Goal: Information Seeking & Learning: Understand process/instructions

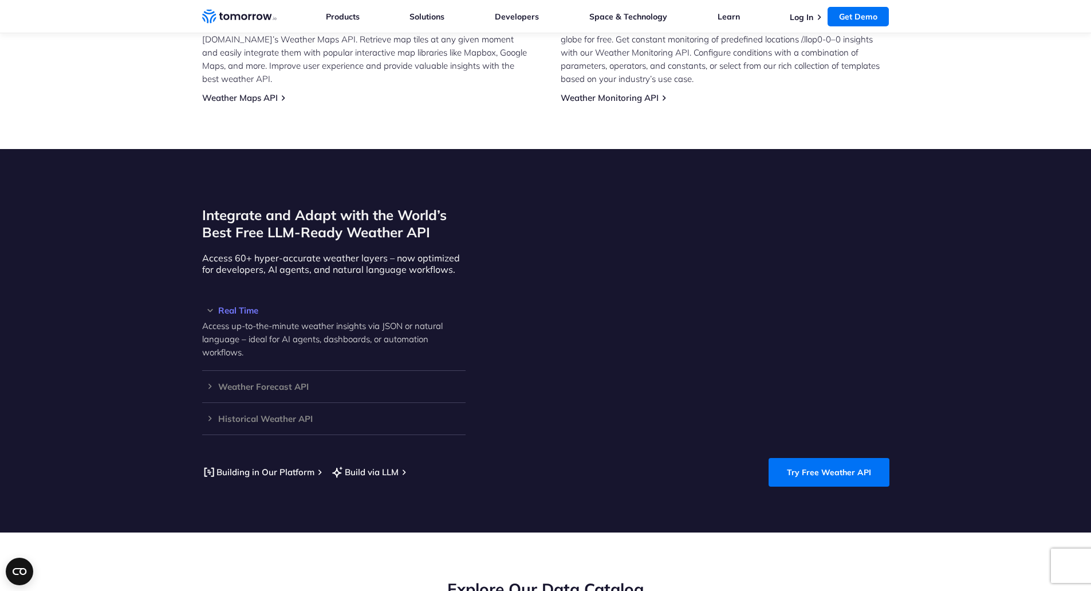
scroll to position [860, 0]
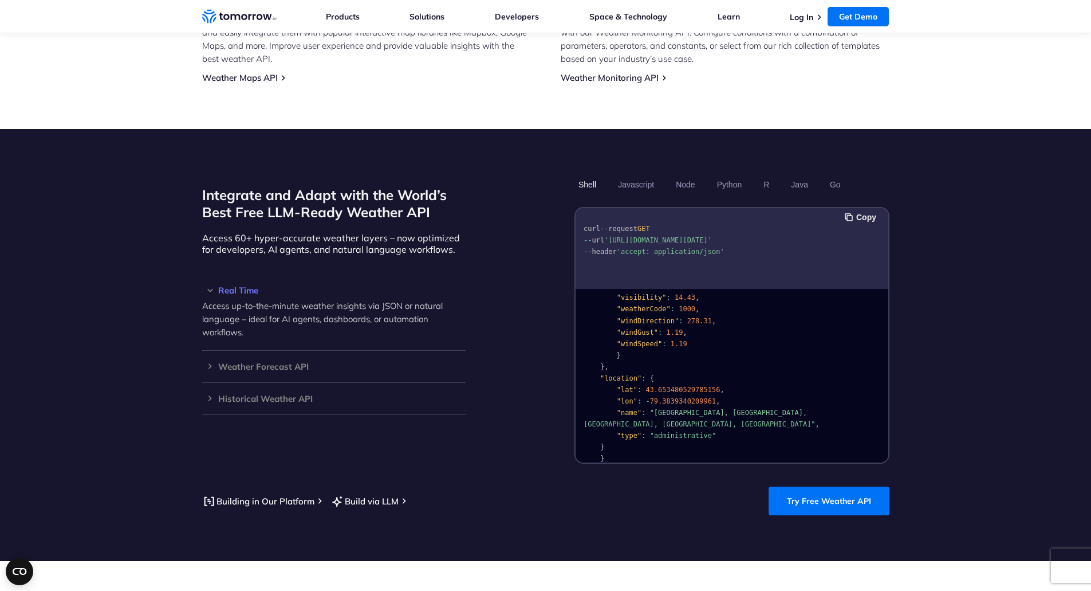
click at [707, 336] on pre "{ "data" : { "time" : "2023-02-14T13:53:00Z" , "values" : { "cloudBase" : null …" at bounding box center [732, 266] width 313 height 408
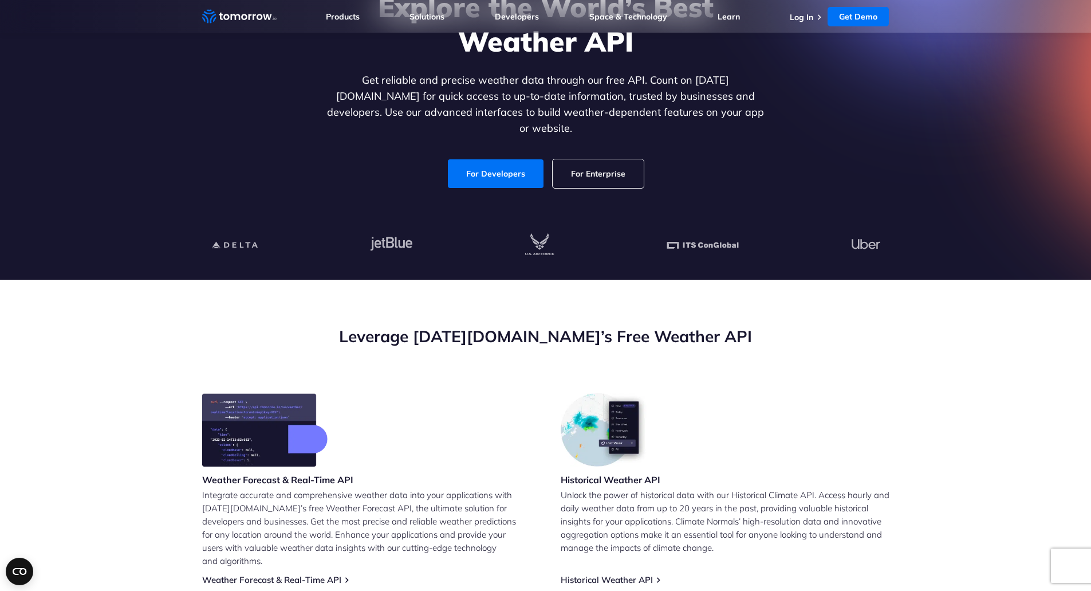
scroll to position [0, 0]
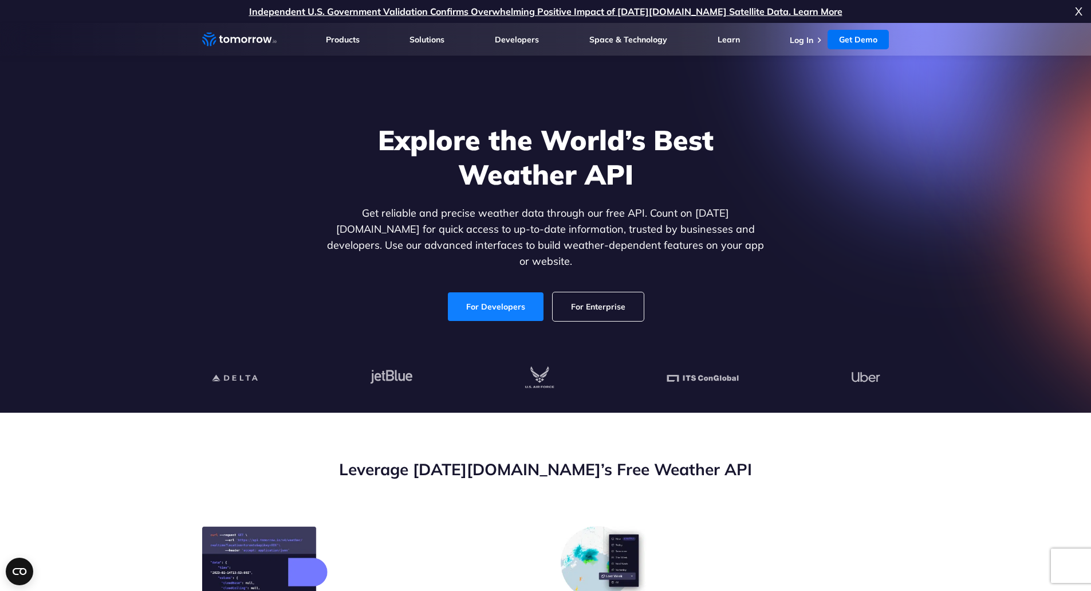
click at [523, 292] on link "For Developers" at bounding box center [496, 306] width 96 height 29
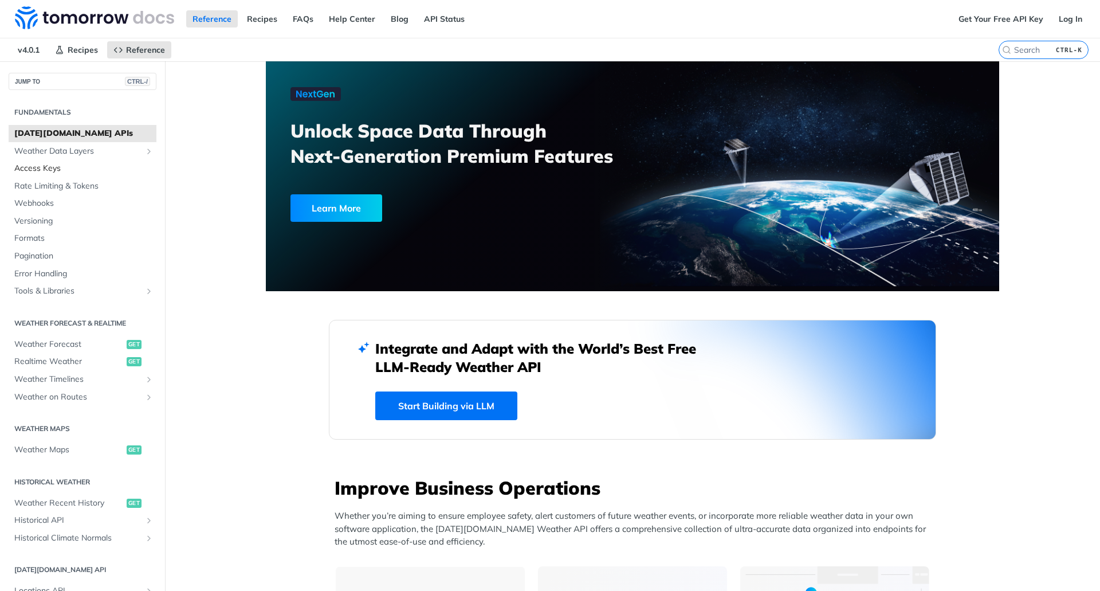
click at [104, 164] on span "Access Keys" at bounding box center [83, 168] width 139 height 11
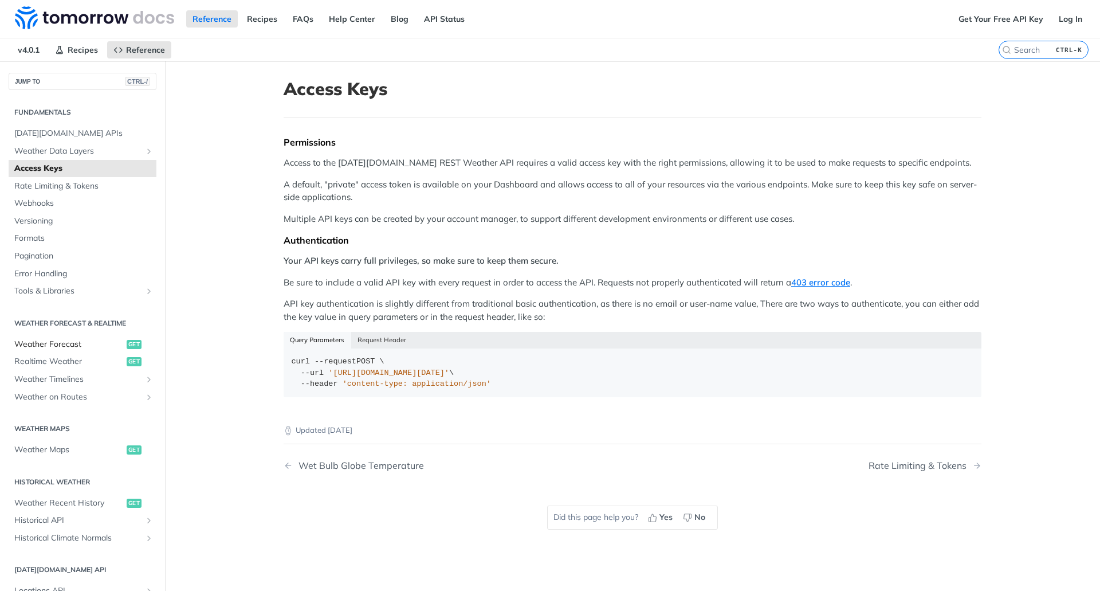
click at [76, 345] on span "Weather Forecast" at bounding box center [68, 344] width 109 height 11
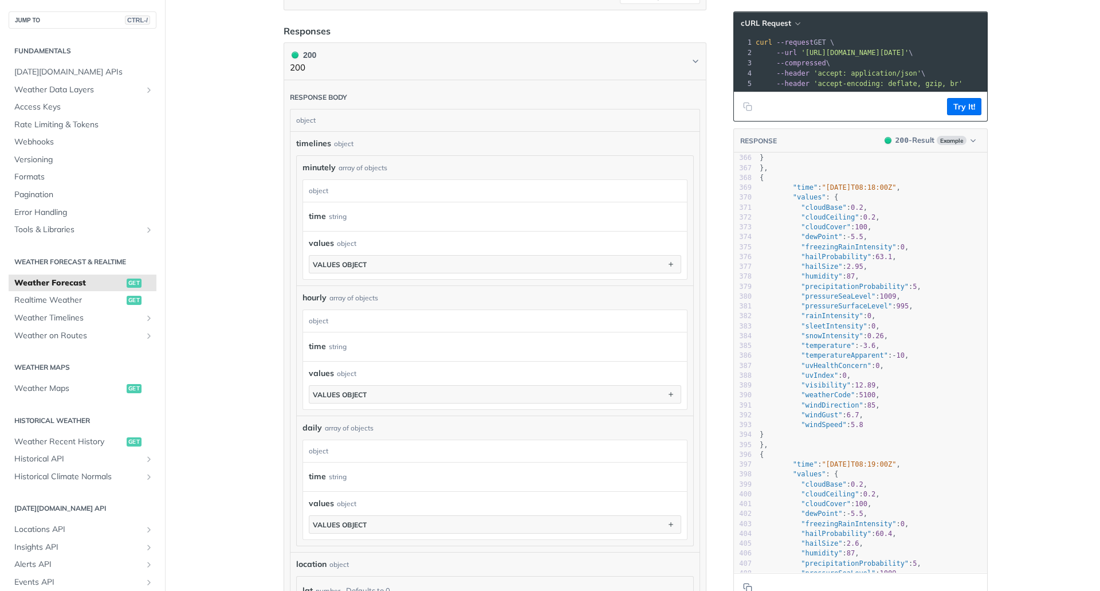
scroll to position [458, 0]
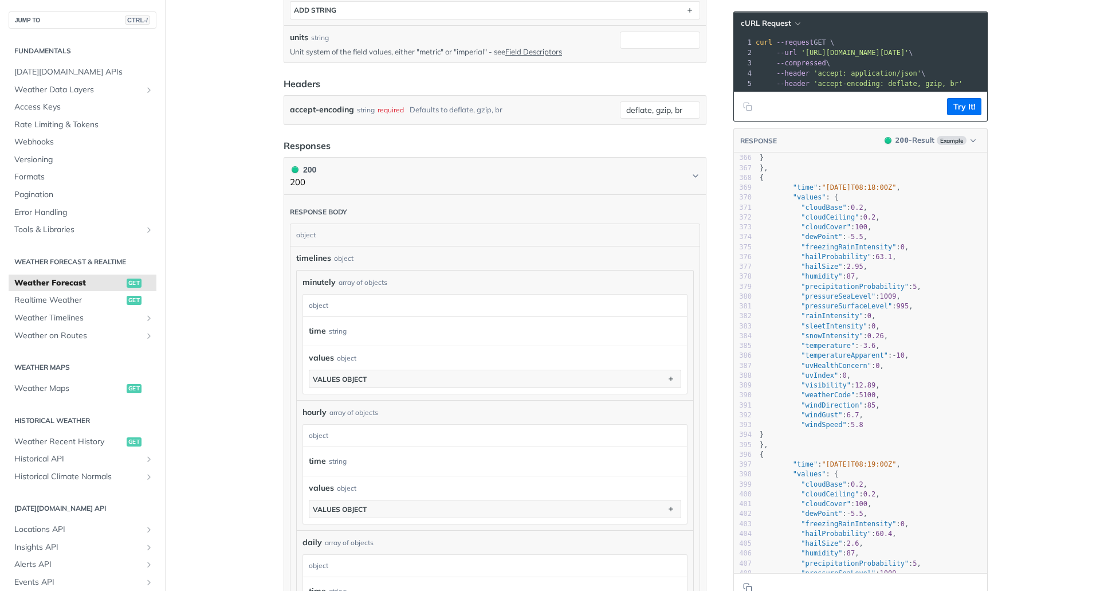
click at [397, 295] on div "object" at bounding box center [493, 306] width 381 height 22
click at [378, 285] on div "array of objects" at bounding box center [363, 282] width 49 height 10
click at [359, 307] on div "object" at bounding box center [493, 306] width 381 height 22
click at [357, 347] on div "time string values object values object" at bounding box center [495, 355] width 372 height 65
click at [362, 370] on button "values object" at bounding box center [494, 378] width 371 height 17
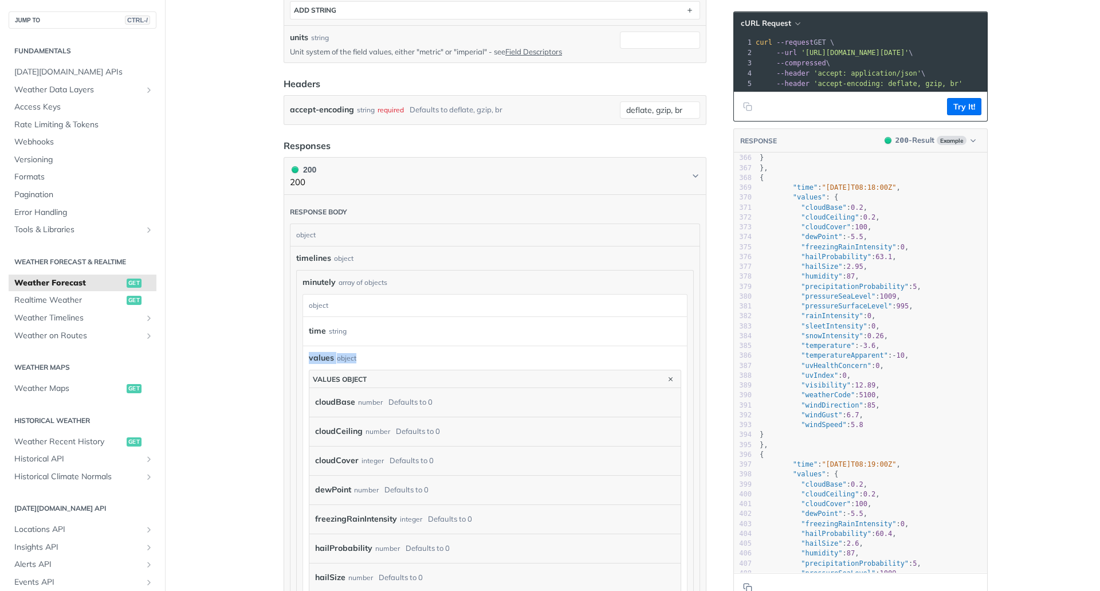
click at [364, 333] on div "time string" at bounding box center [490, 331] width 362 height 17
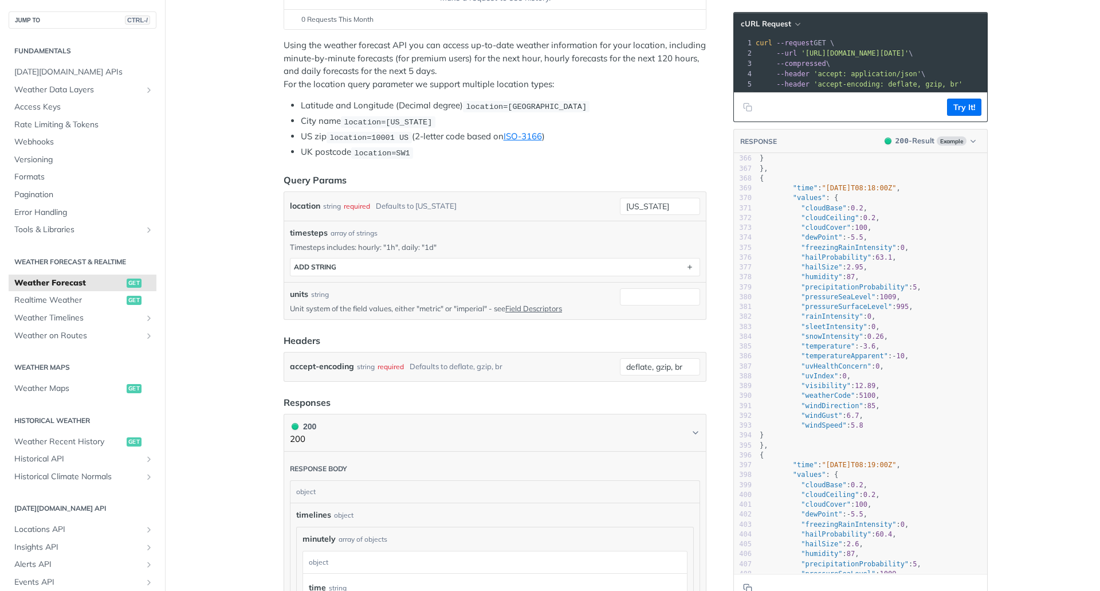
scroll to position [172, 0]
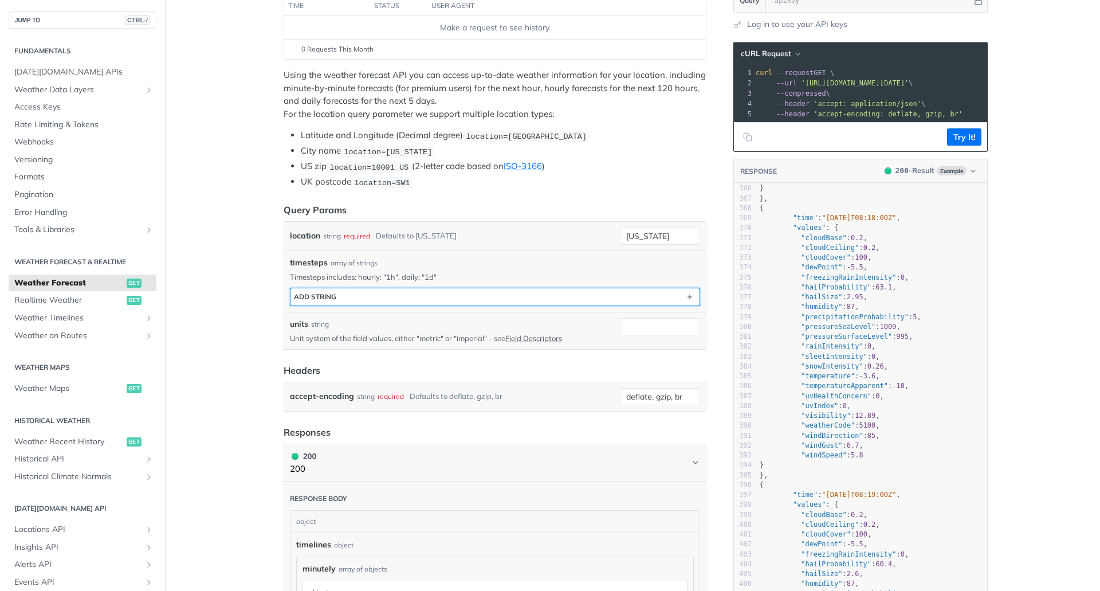
click at [317, 303] on button "ADD string" at bounding box center [494, 296] width 409 height 17
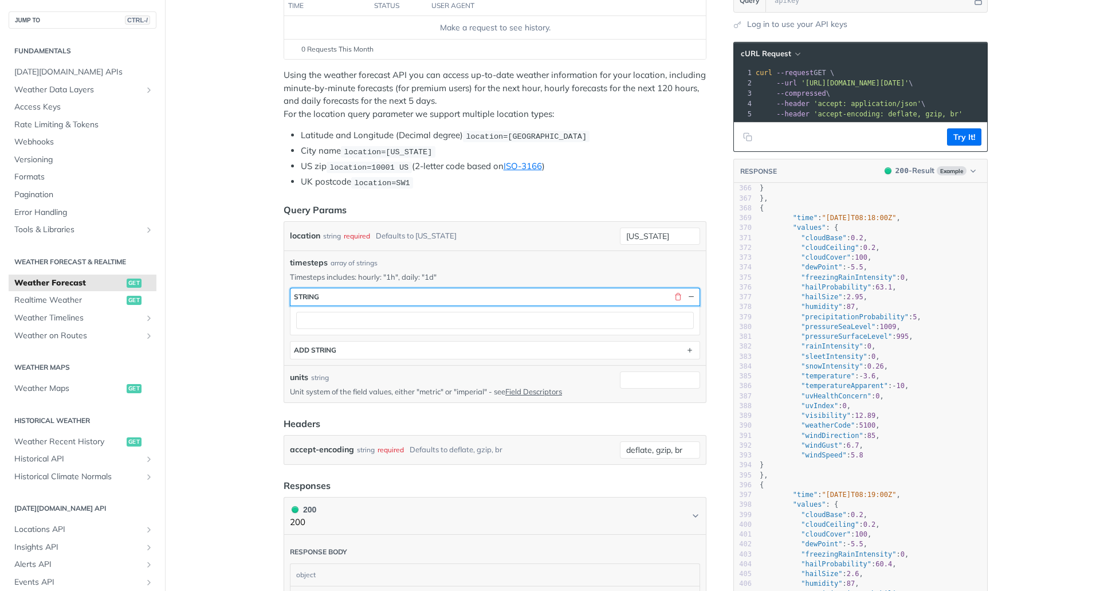
click at [317, 301] on button "string" at bounding box center [494, 296] width 409 height 17
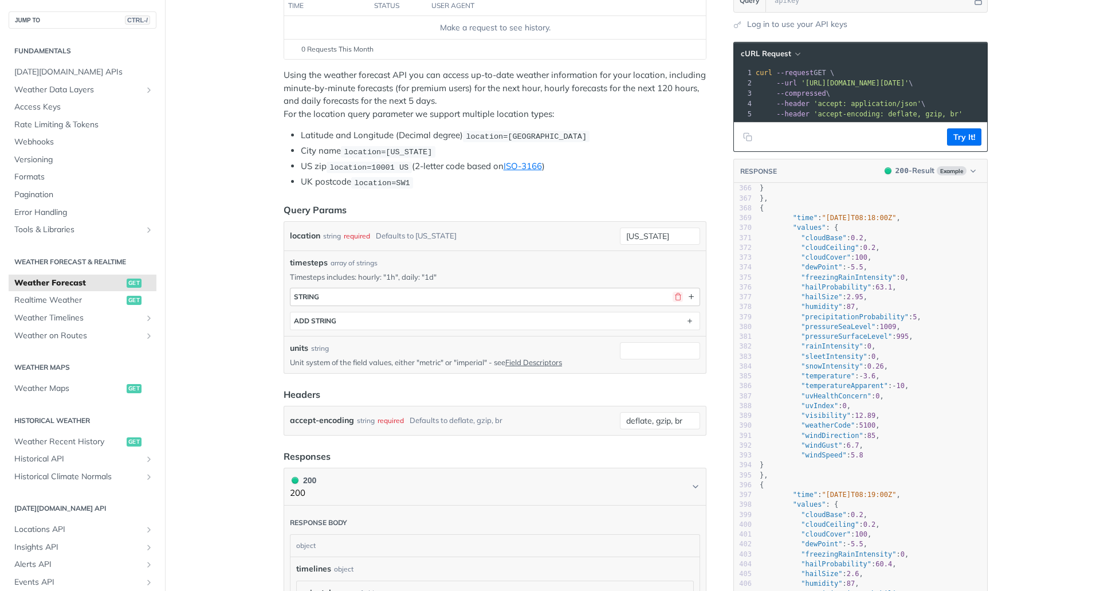
click at [676, 293] on button "button" at bounding box center [678, 297] width 10 height 10
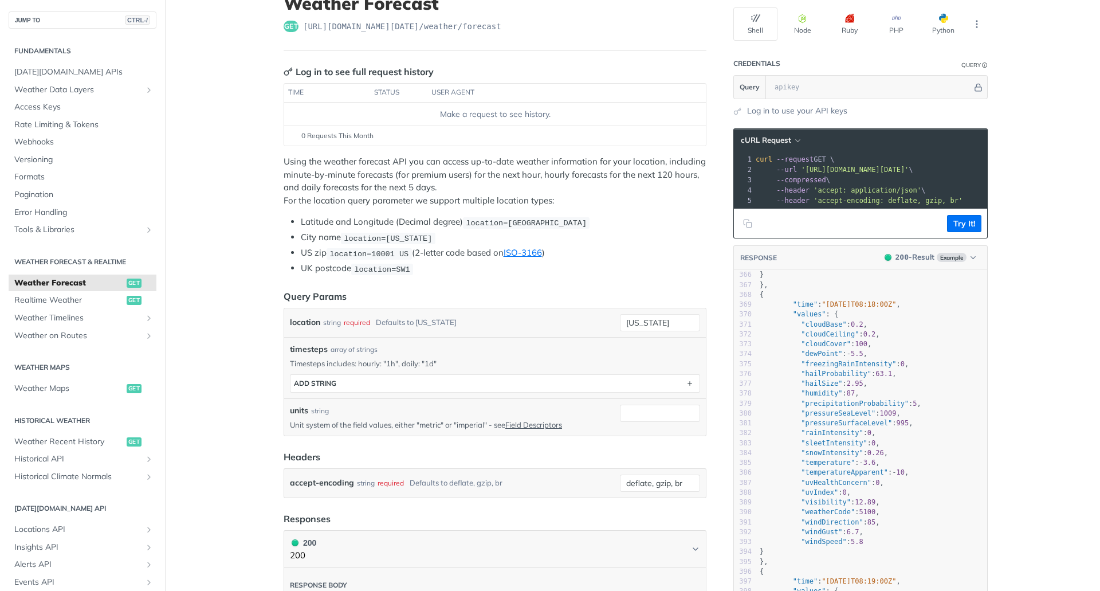
scroll to position [57, 0]
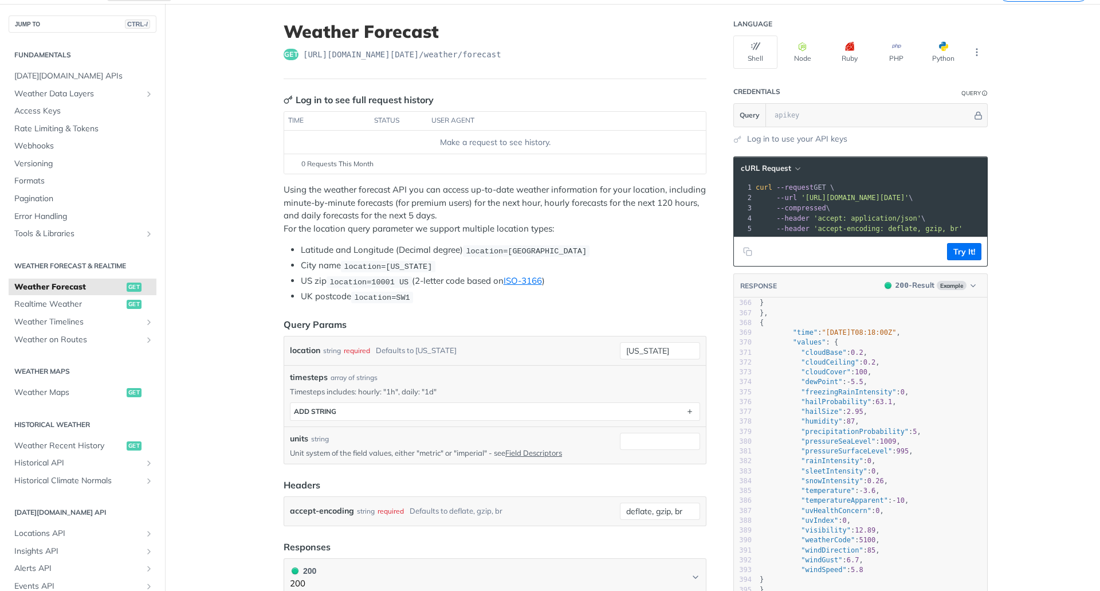
click at [648, 358] on div "location string required Defaults to new york new york" at bounding box center [495, 350] width 422 height 29
click at [647, 352] on input "new york" at bounding box center [660, 350] width 80 height 17
click at [652, 370] on div "required" at bounding box center [641, 371] width 111 height 17
click at [643, 386] on p "Timesteps includes: hourly: "1h", daily: "1d"" at bounding box center [495, 391] width 410 height 10
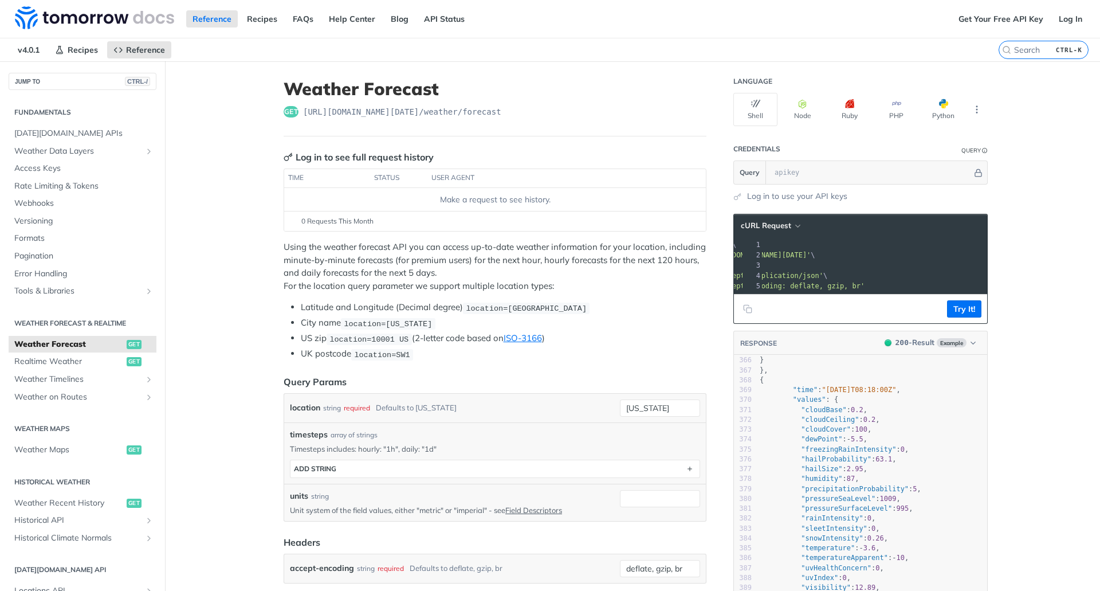
scroll to position [0, 0]
click at [959, 314] on button "Try It!" at bounding box center [964, 308] width 34 height 17
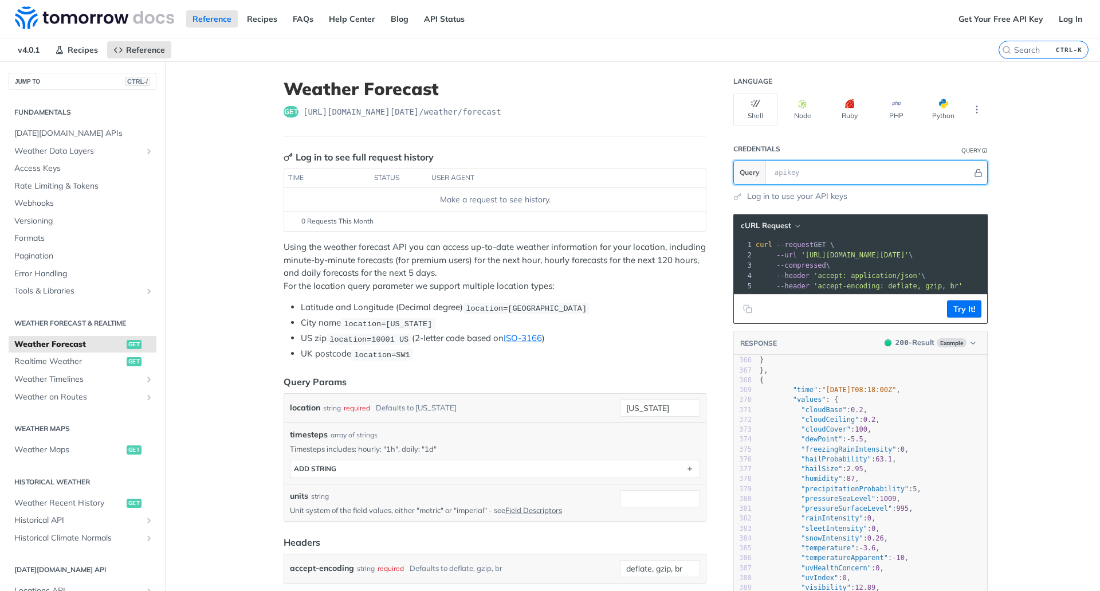
click at [816, 171] on input "text" at bounding box center [870, 172] width 203 height 23
click at [668, 180] on th "user agent" at bounding box center [555, 178] width 256 height 18
click at [802, 124] on button "Node" at bounding box center [802, 109] width 44 height 33
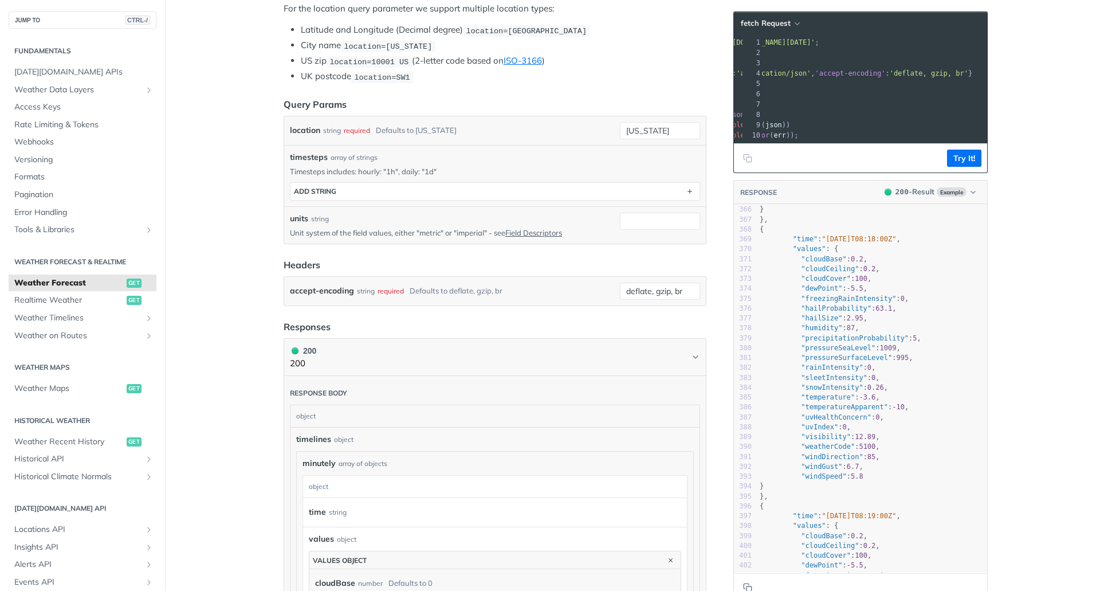
scroll to position [286, 0]
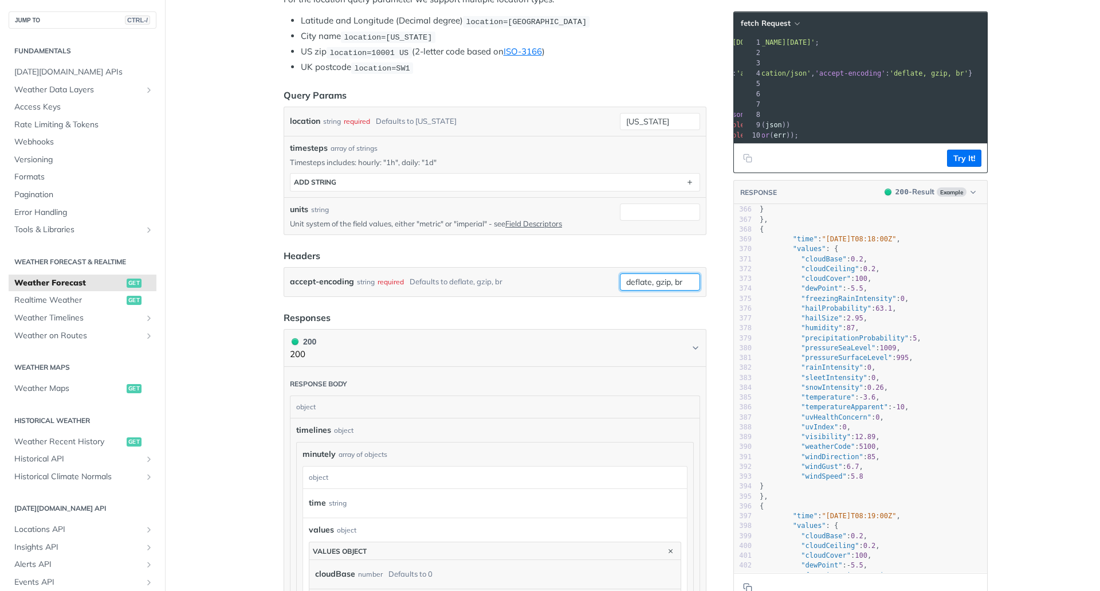
click at [669, 286] on input "deflate, gzip, br" at bounding box center [660, 281] width 80 height 17
click at [685, 282] on input "deflate, gzip, br" at bounding box center [660, 281] width 80 height 17
click at [695, 270] on div "accept-encoding string required Defaults to deflate, gzip, br deflate, gzip, br…" at bounding box center [495, 282] width 422 height 29
click at [103, 292] on link "Realtime Weather get" at bounding box center [83, 300] width 148 height 17
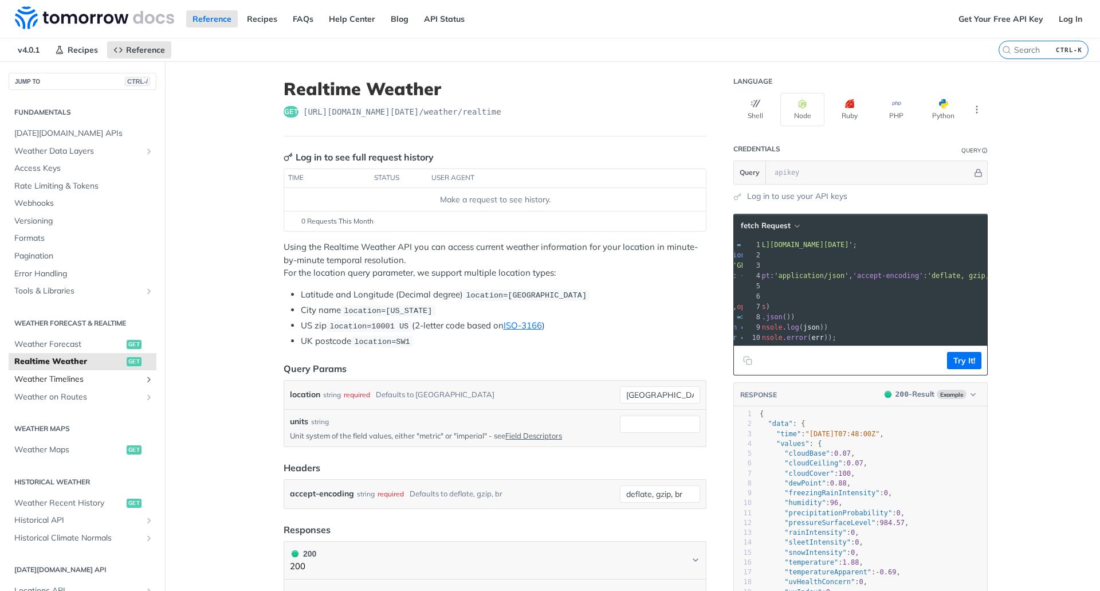
click at [92, 378] on span "Weather Timelines" at bounding box center [77, 379] width 127 height 11
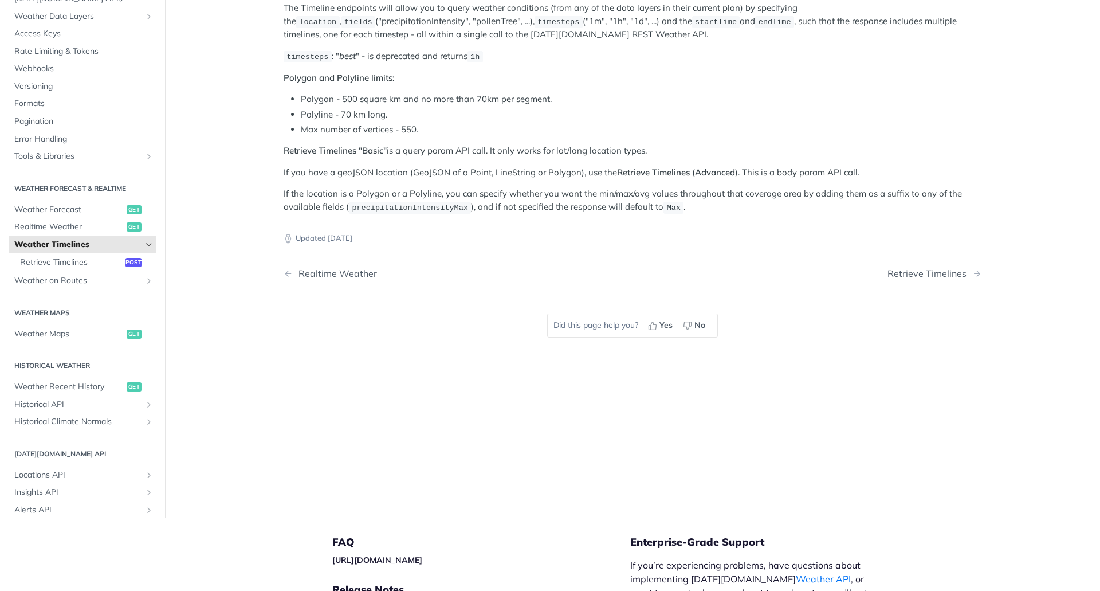
scroll to position [172, 0]
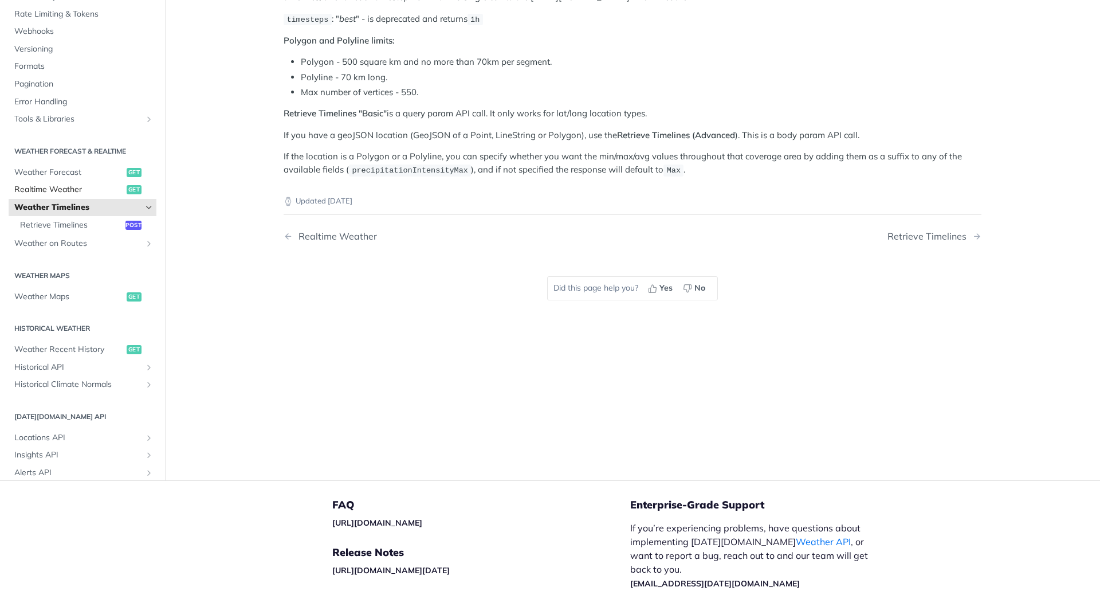
click at [89, 195] on link "Realtime Weather get" at bounding box center [83, 189] width 148 height 17
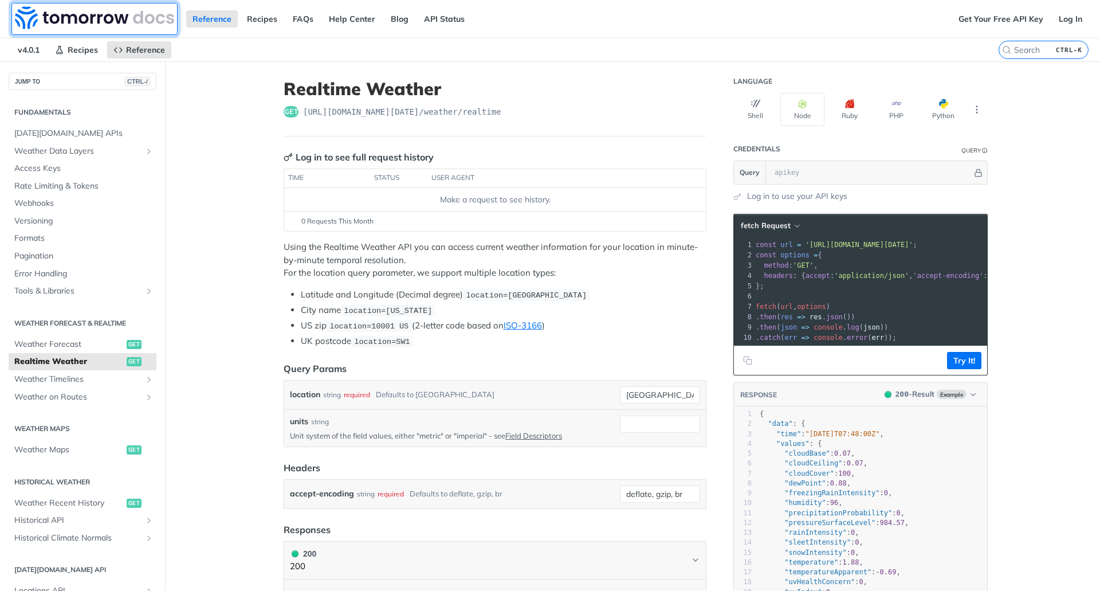
click at [111, 21] on img at bounding box center [94, 17] width 159 height 23
